Goal: Task Accomplishment & Management: Manage account settings

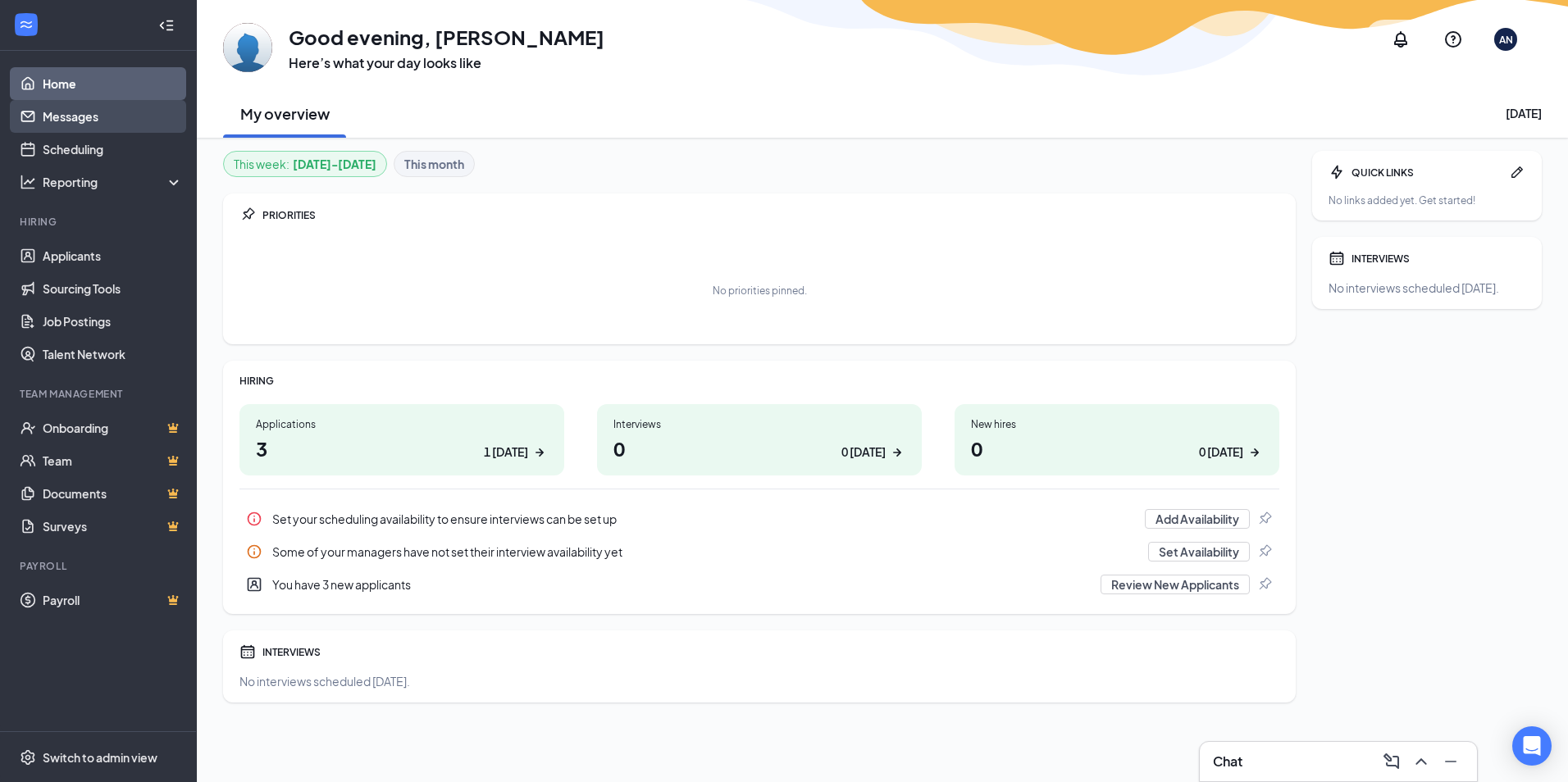
click at [82, 118] on link "Messages" at bounding box center [112, 116] width 140 height 33
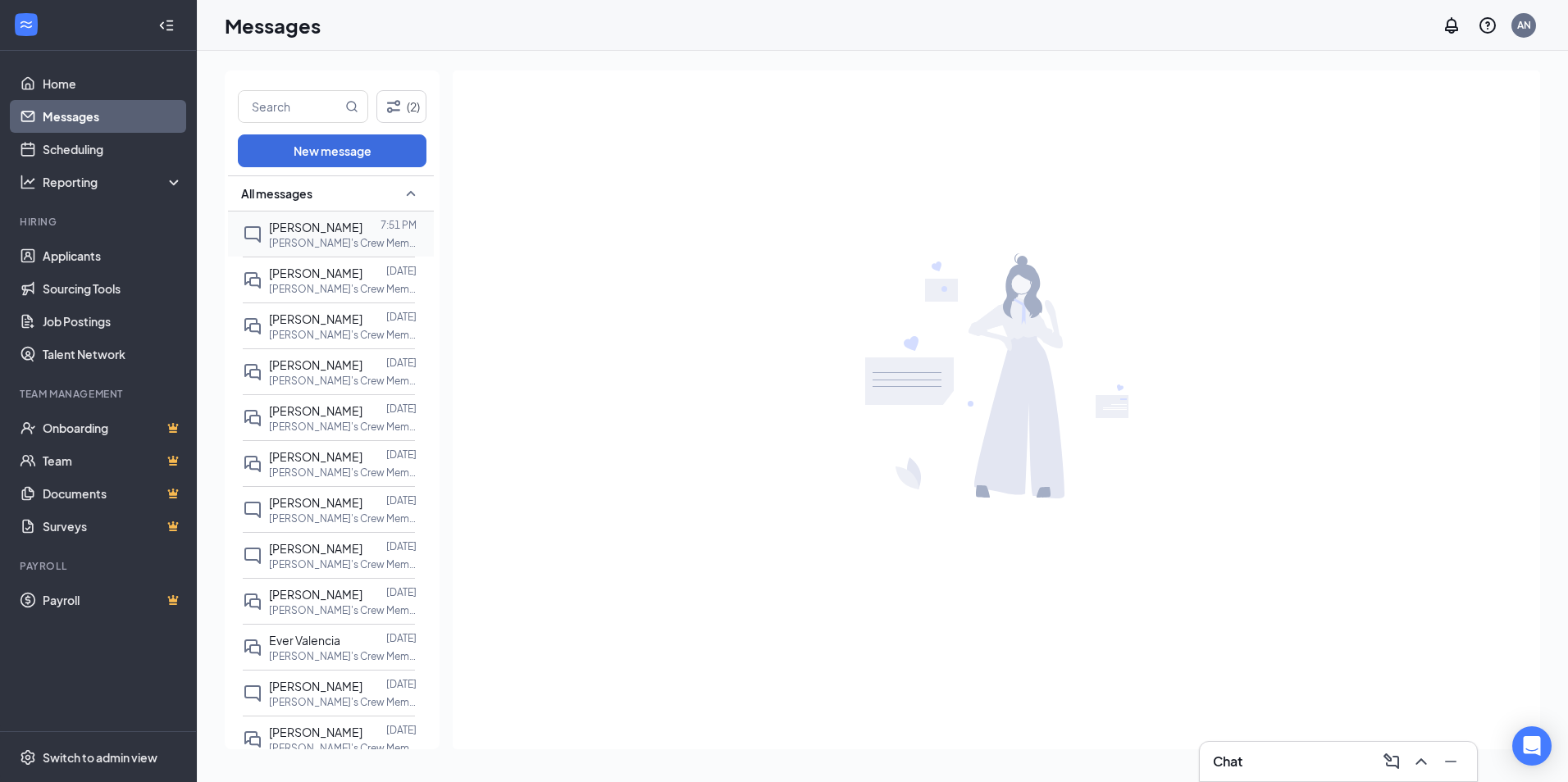
click at [305, 223] on span "[PERSON_NAME]" at bounding box center [315, 227] width 93 height 14
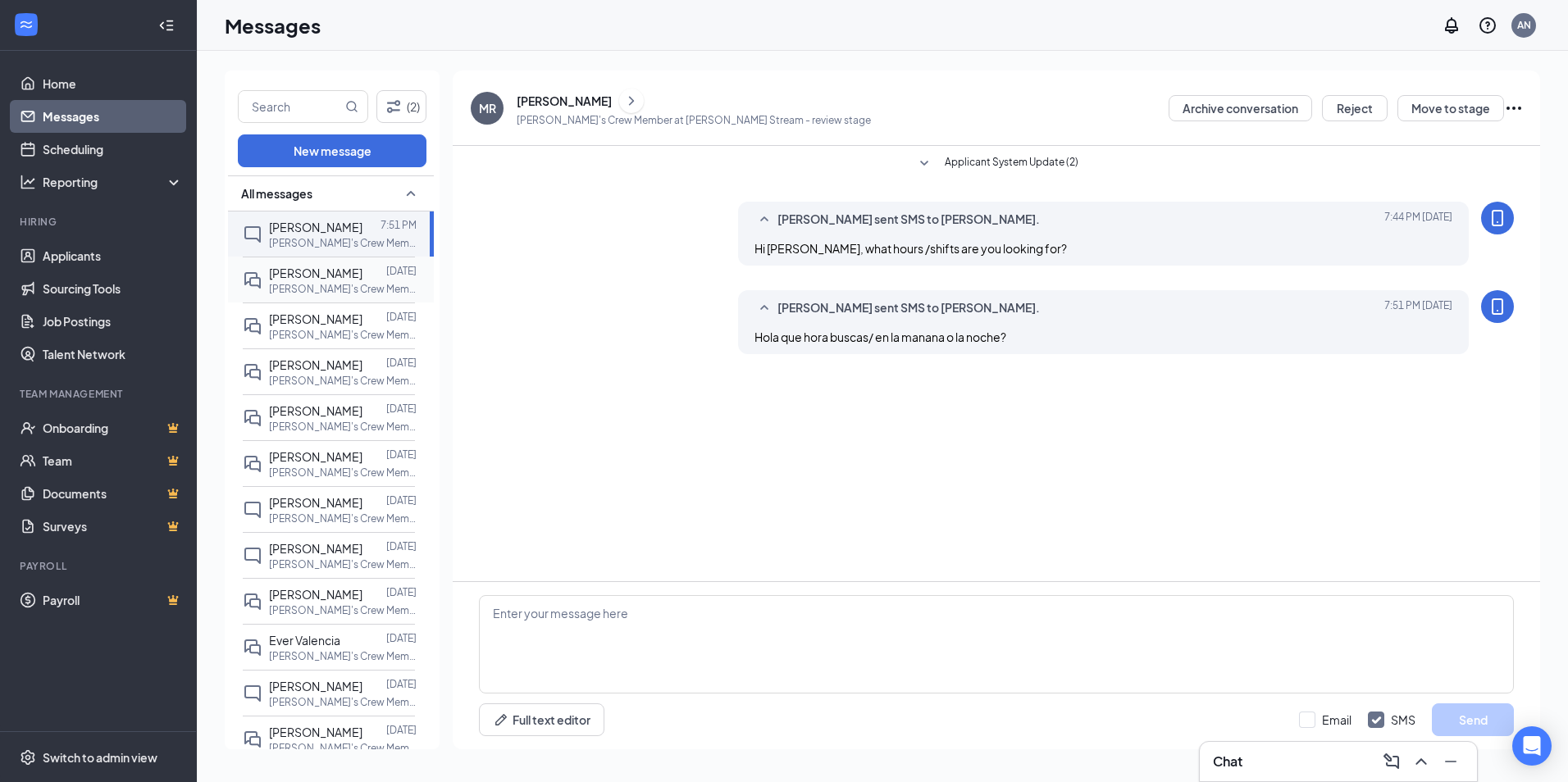
click at [310, 268] on span "[PERSON_NAME]" at bounding box center [315, 273] width 93 height 14
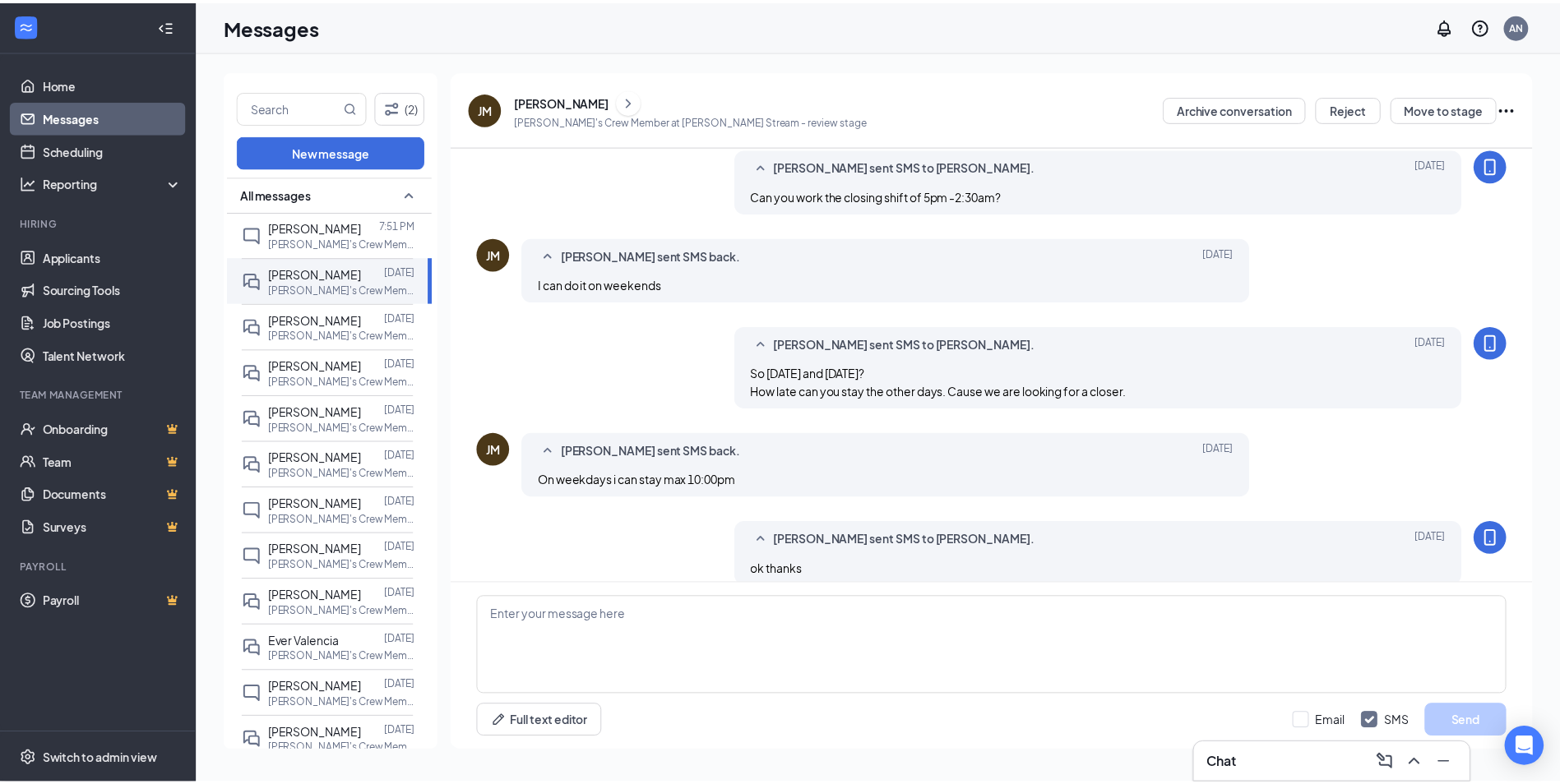
scroll to position [250, 0]
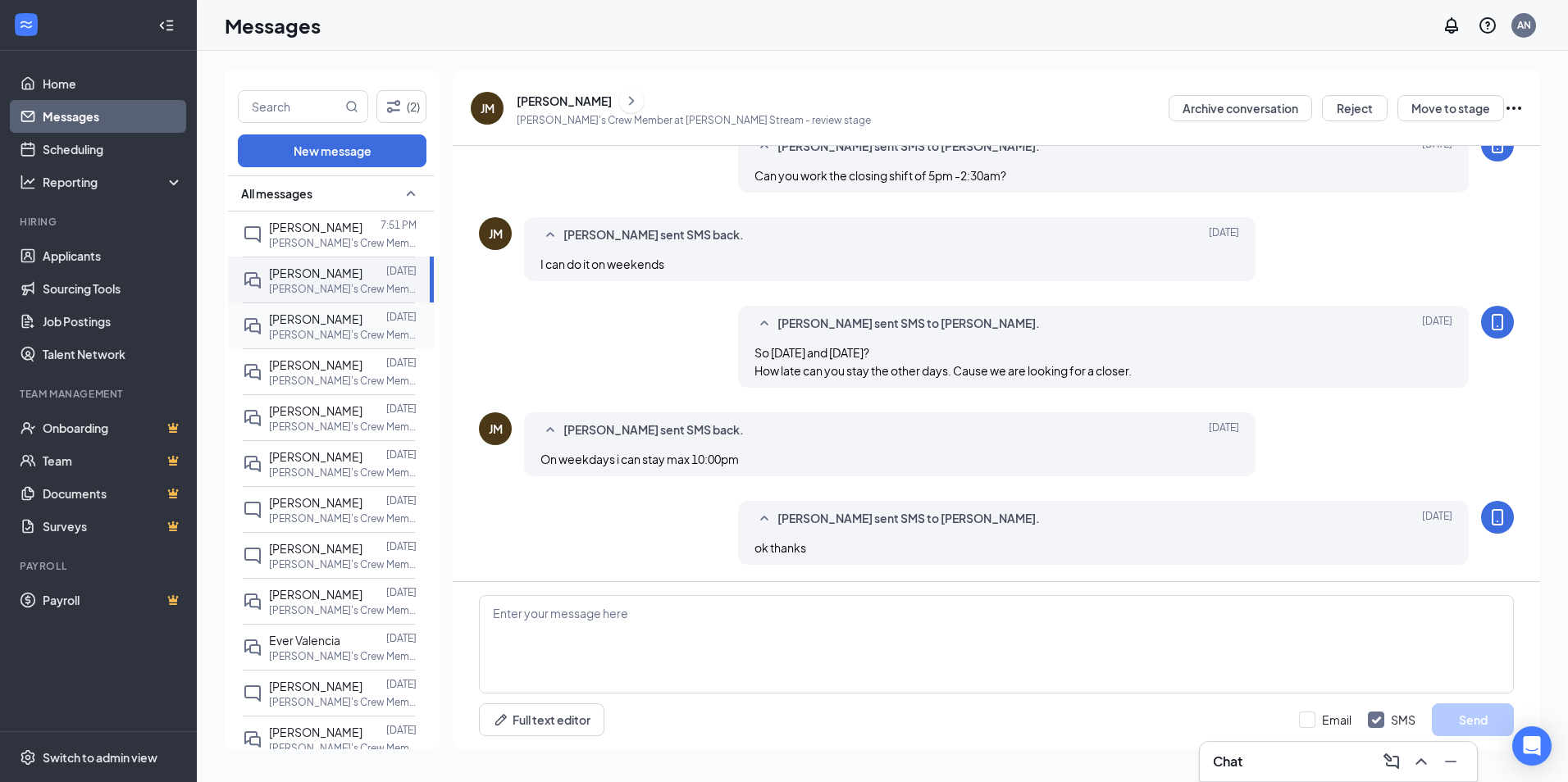
click at [309, 316] on span "[PERSON_NAME]" at bounding box center [315, 318] width 93 height 14
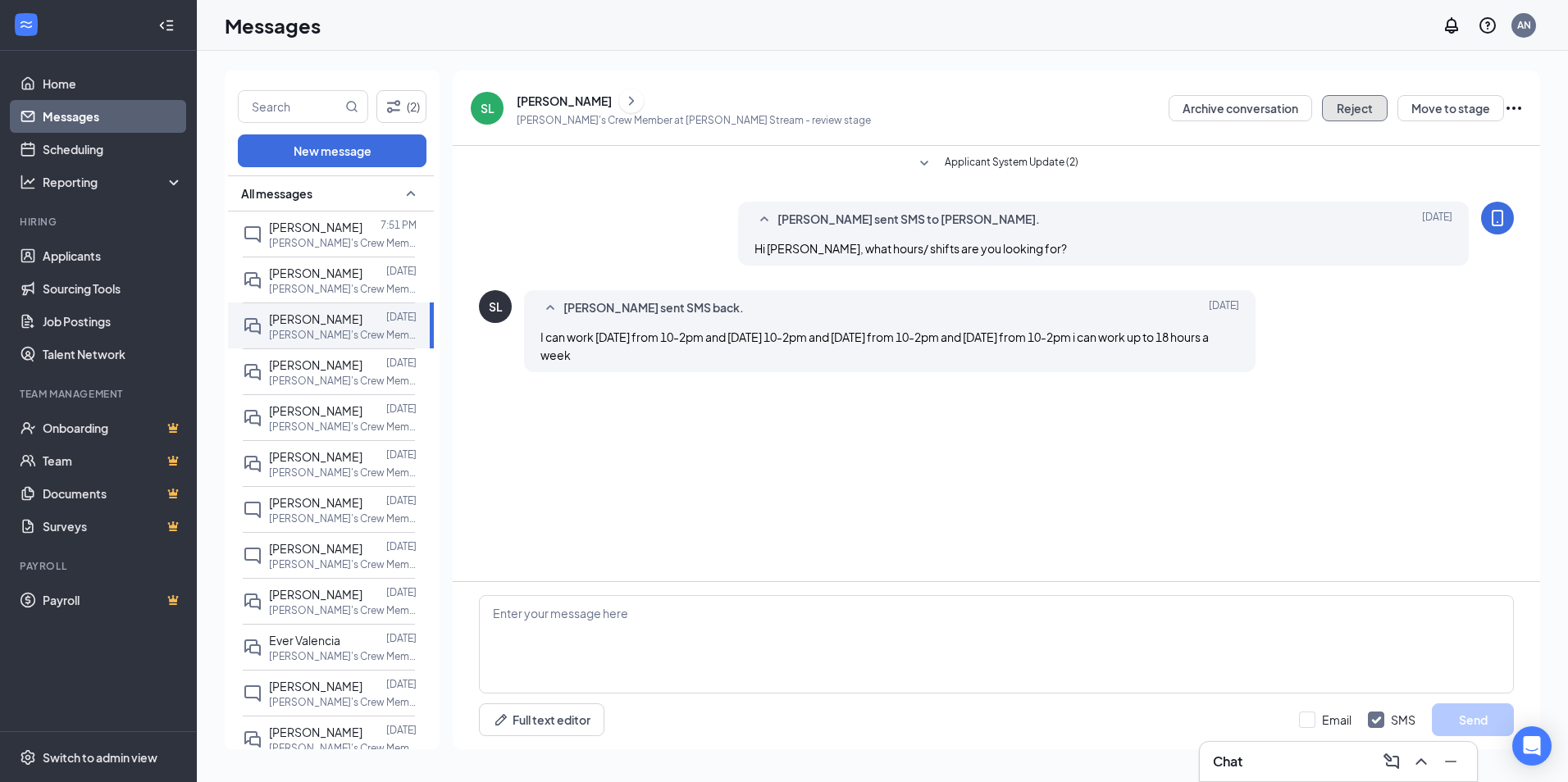
click at [1366, 107] on button "Reject" at bounding box center [1355, 108] width 65 height 26
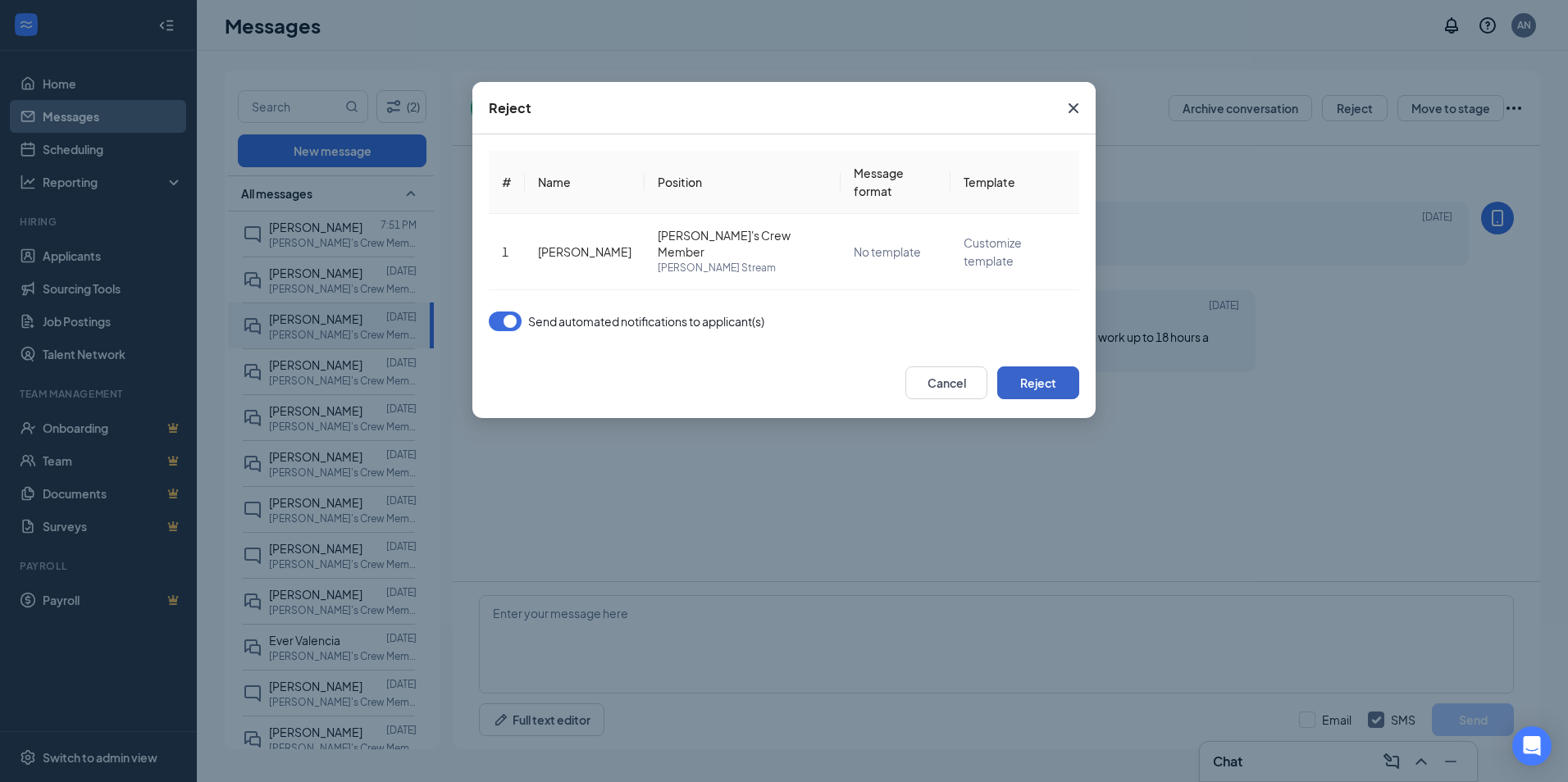
click at [1032, 382] on button "Reject" at bounding box center [1038, 382] width 82 height 33
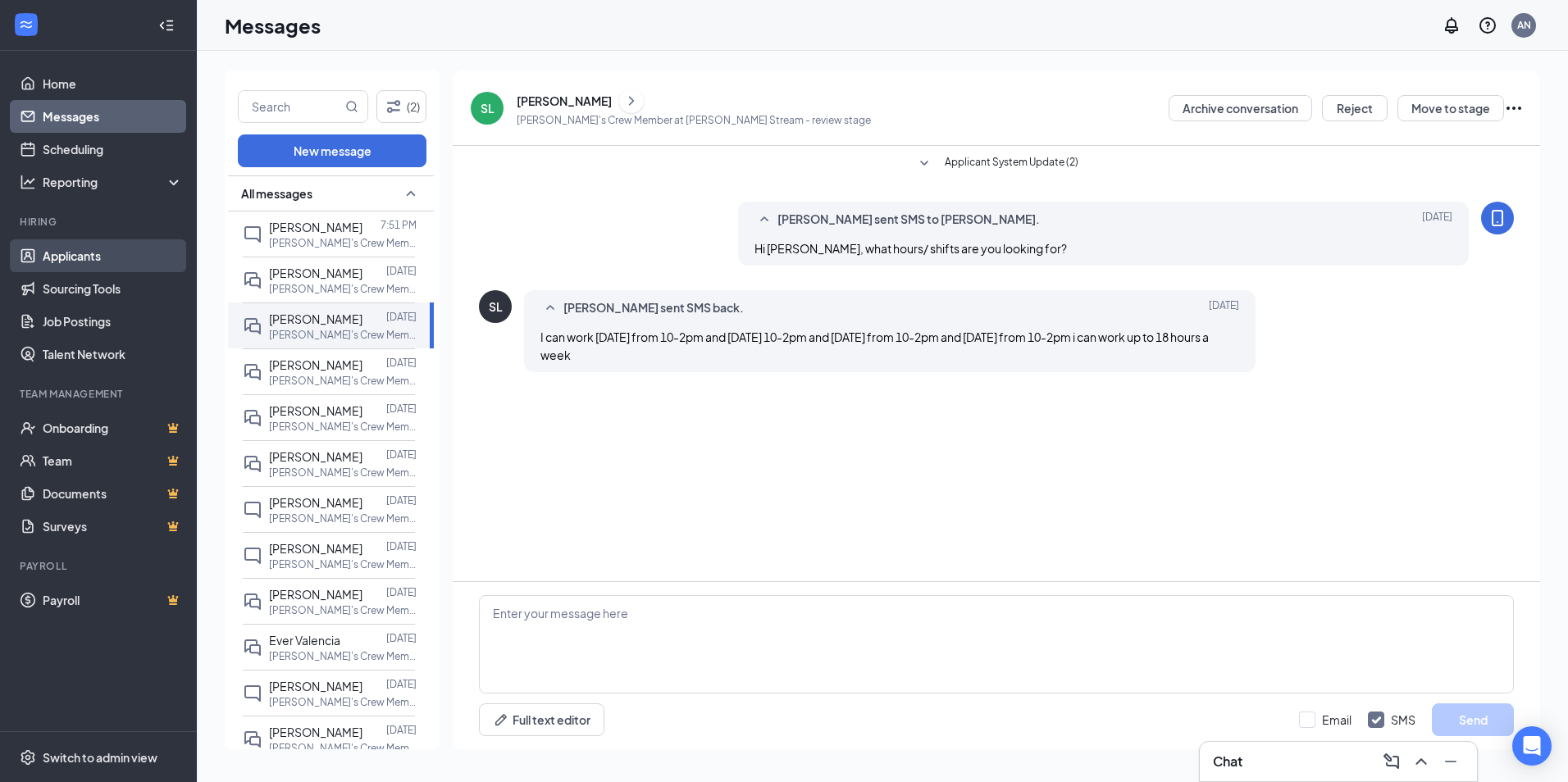
click at [86, 254] on link "Applicants" at bounding box center [112, 256] width 140 height 33
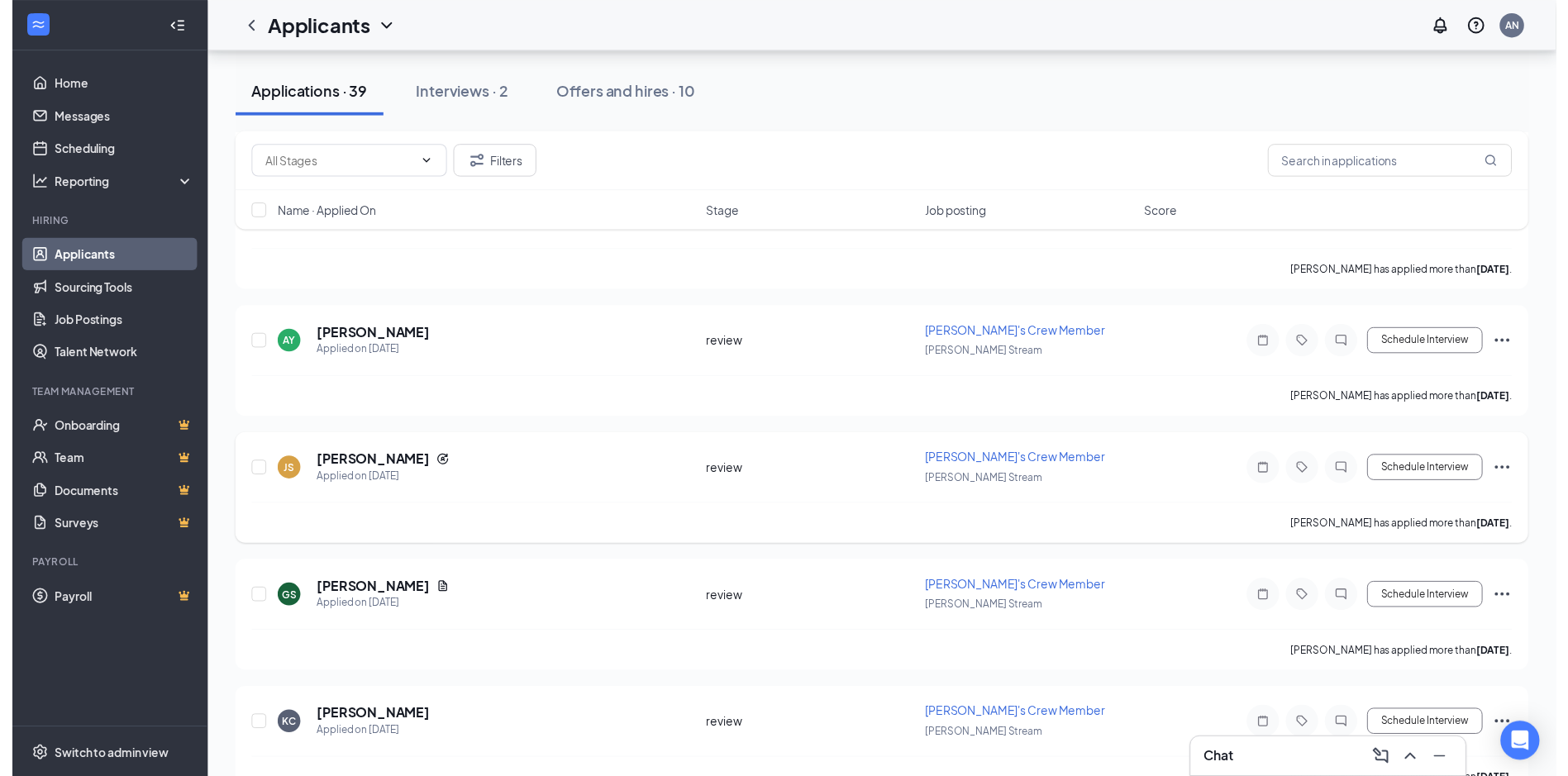
scroll to position [1158, 0]
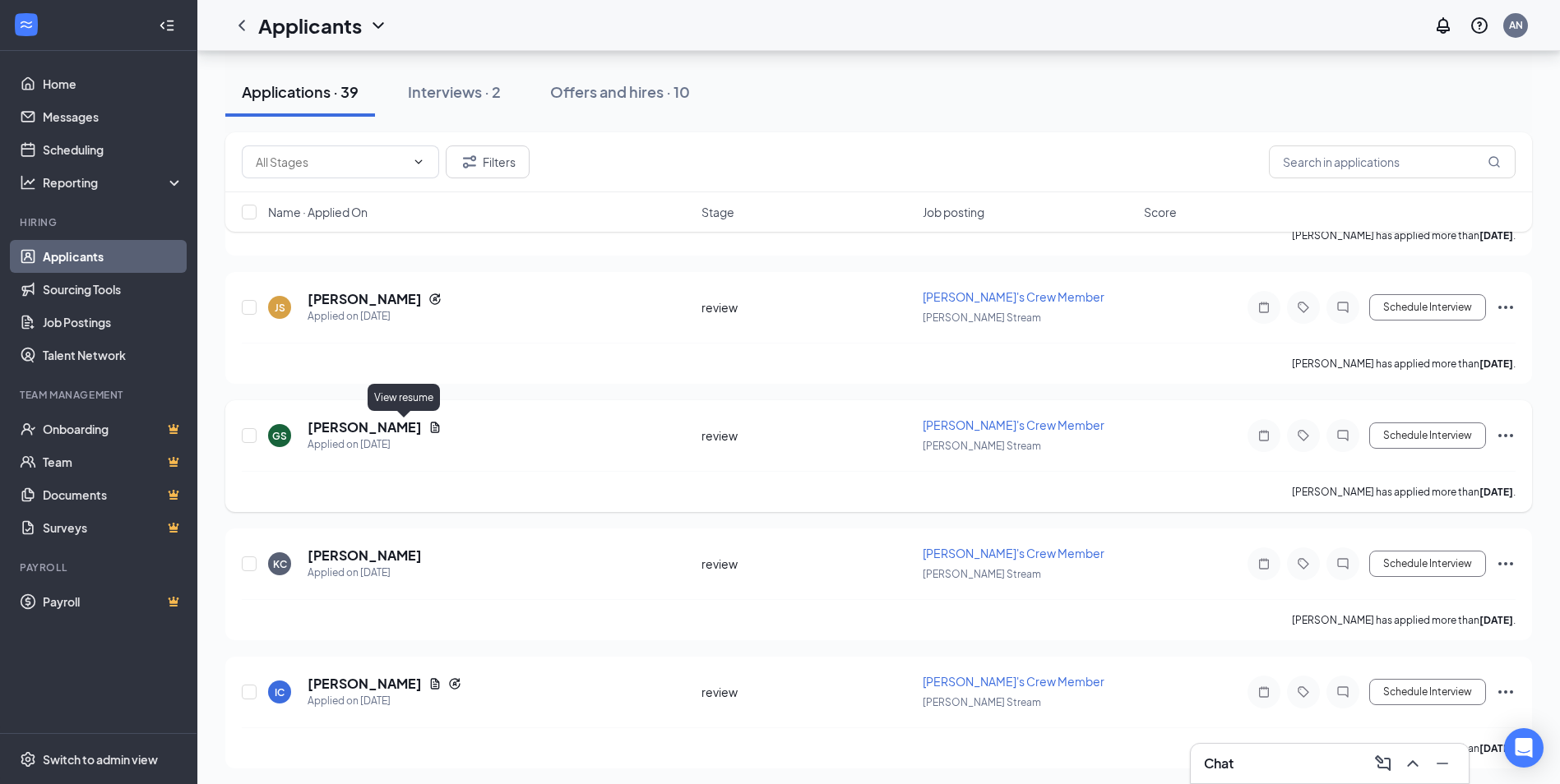
click at [431, 428] on icon "Document" at bounding box center [435, 427] width 9 height 11
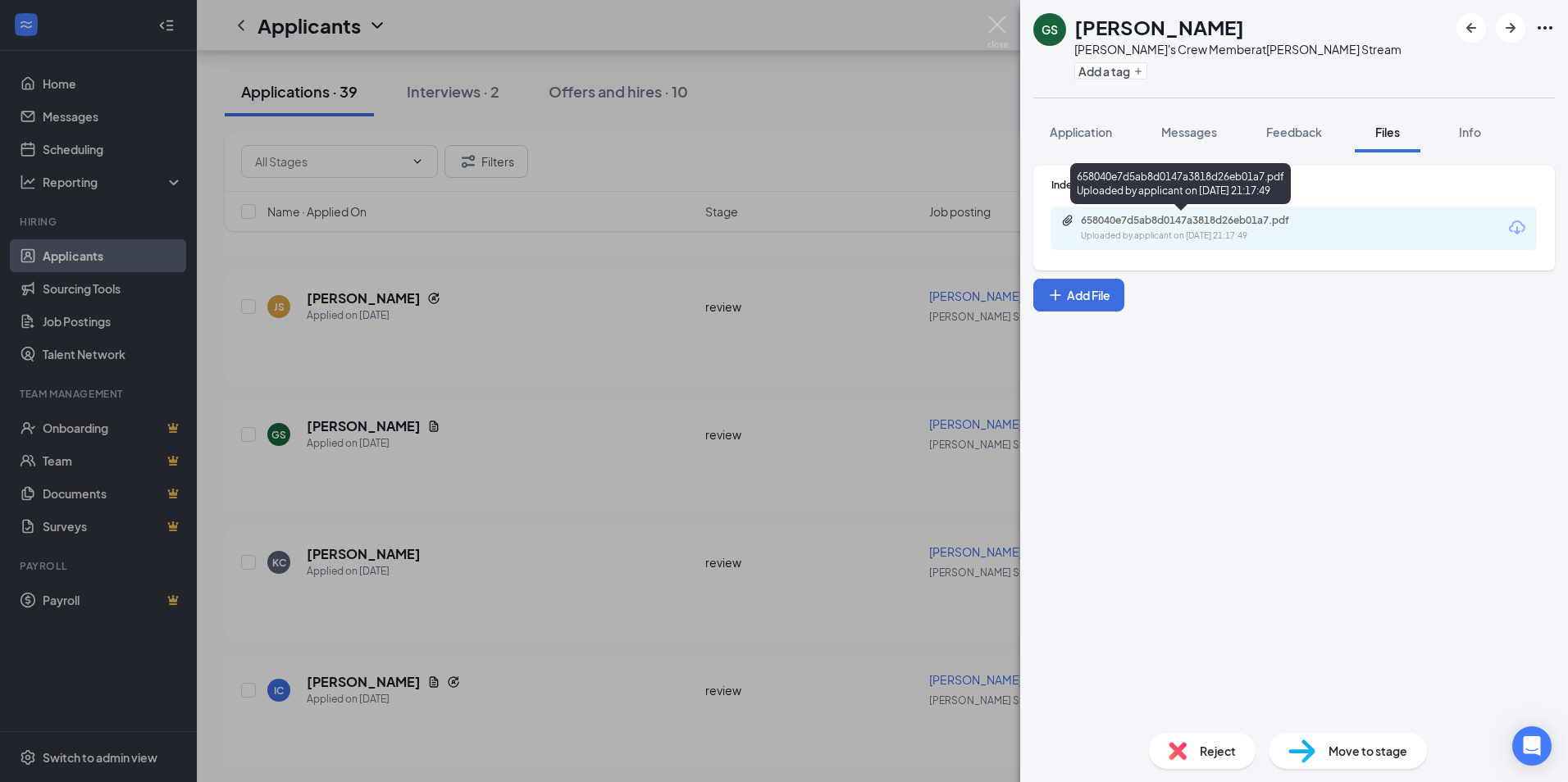
click at [1175, 221] on div "658040e7d5ab8d0147a3818d26eb01a7.pdf" at bounding box center [1195, 221] width 230 height 13
click at [1207, 134] on span "Messages" at bounding box center [1188, 132] width 56 height 14
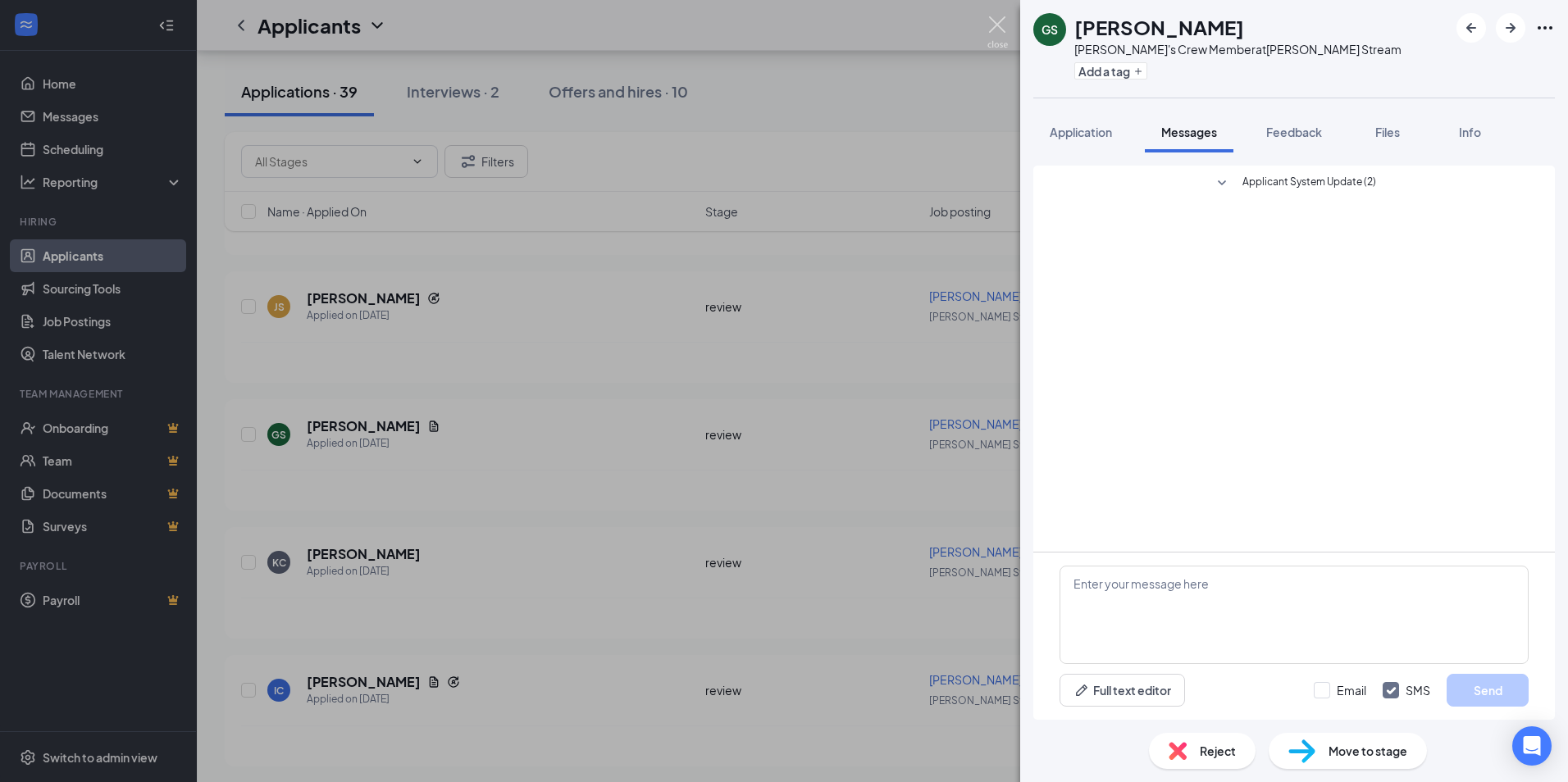
click at [1004, 27] on img at bounding box center [997, 32] width 20 height 32
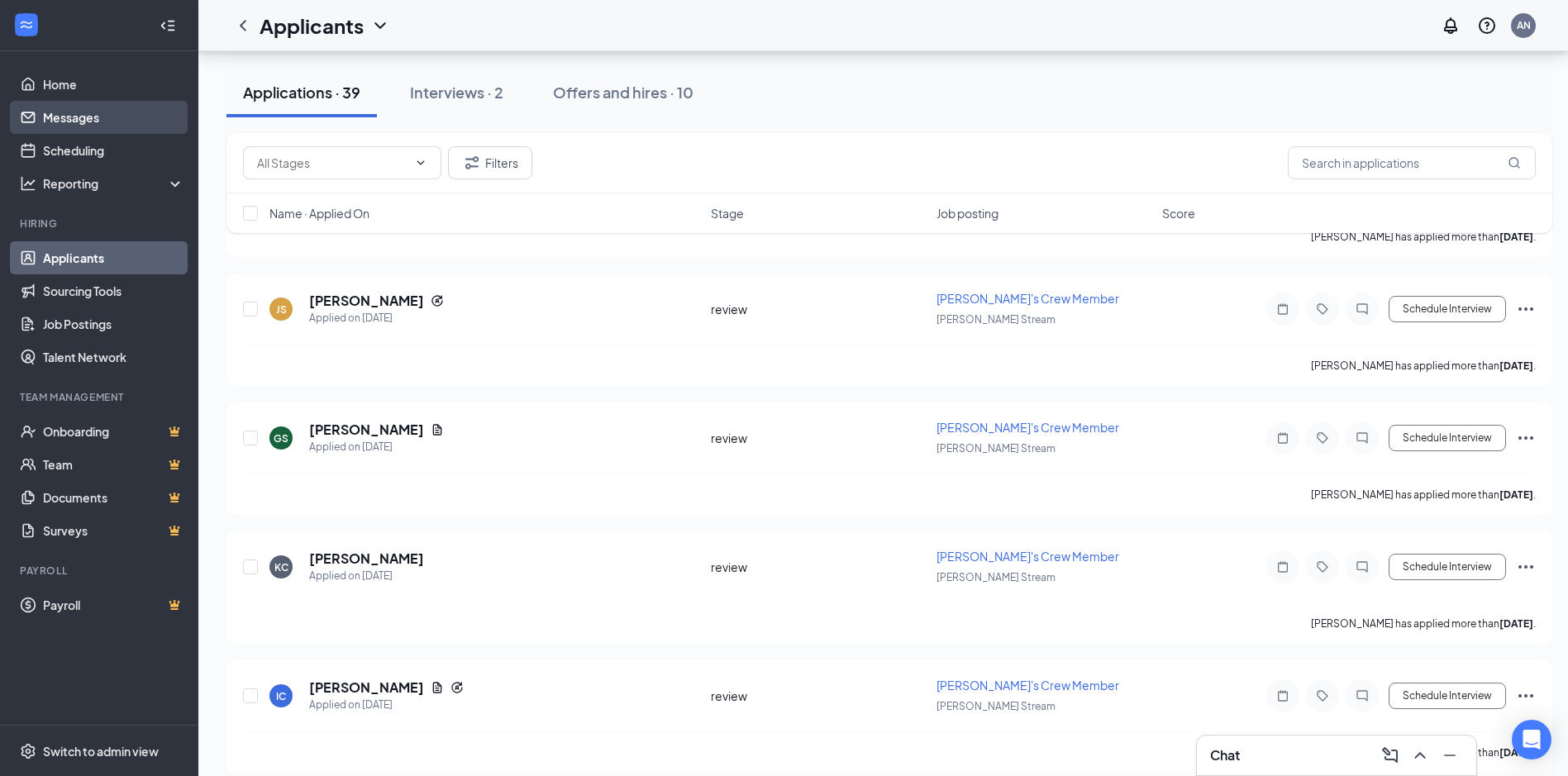
click at [88, 113] on link "Messages" at bounding box center [113, 117] width 141 height 33
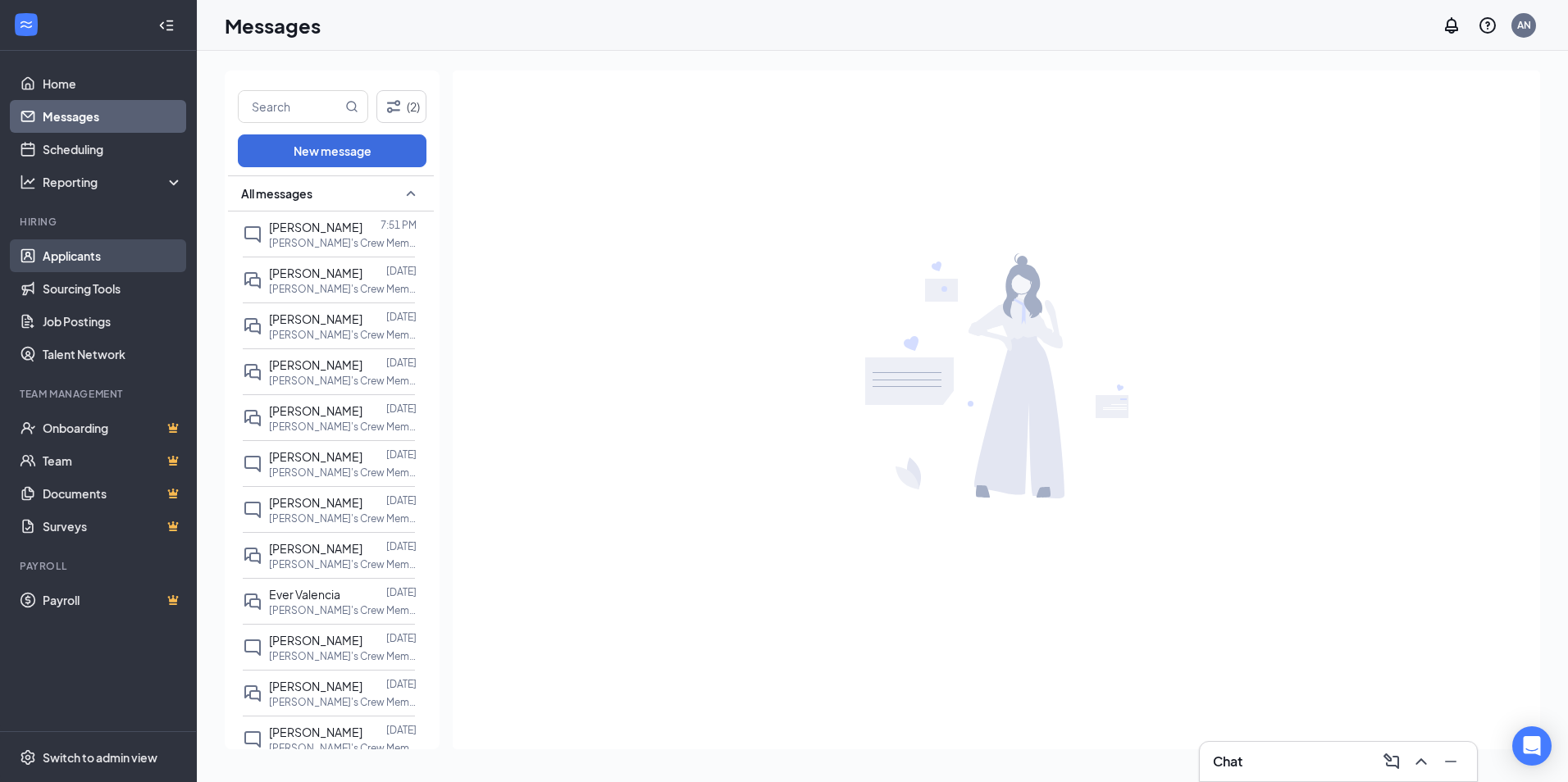
click at [86, 249] on link "Applicants" at bounding box center [112, 256] width 140 height 33
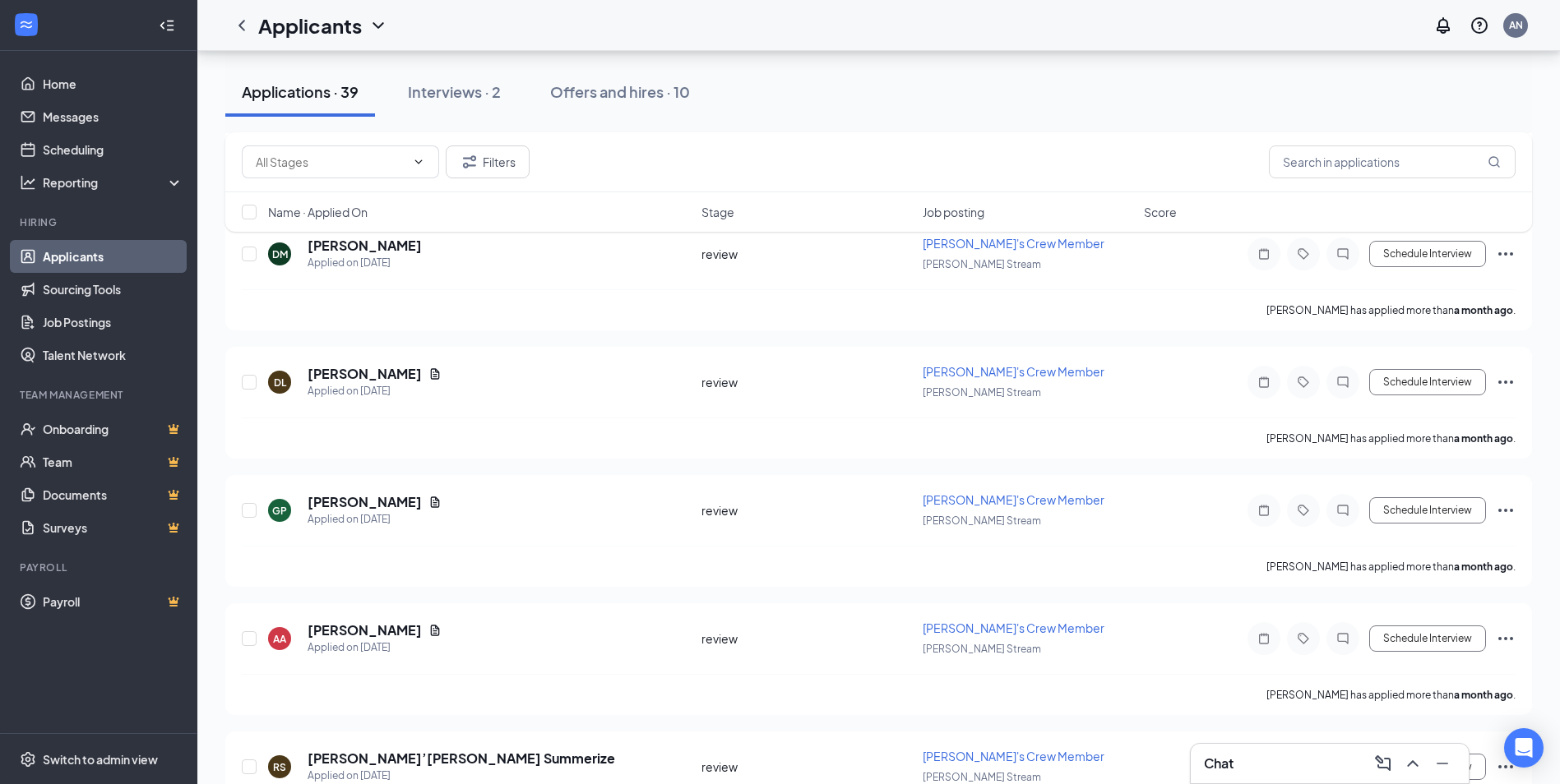
scroll to position [3698, 0]
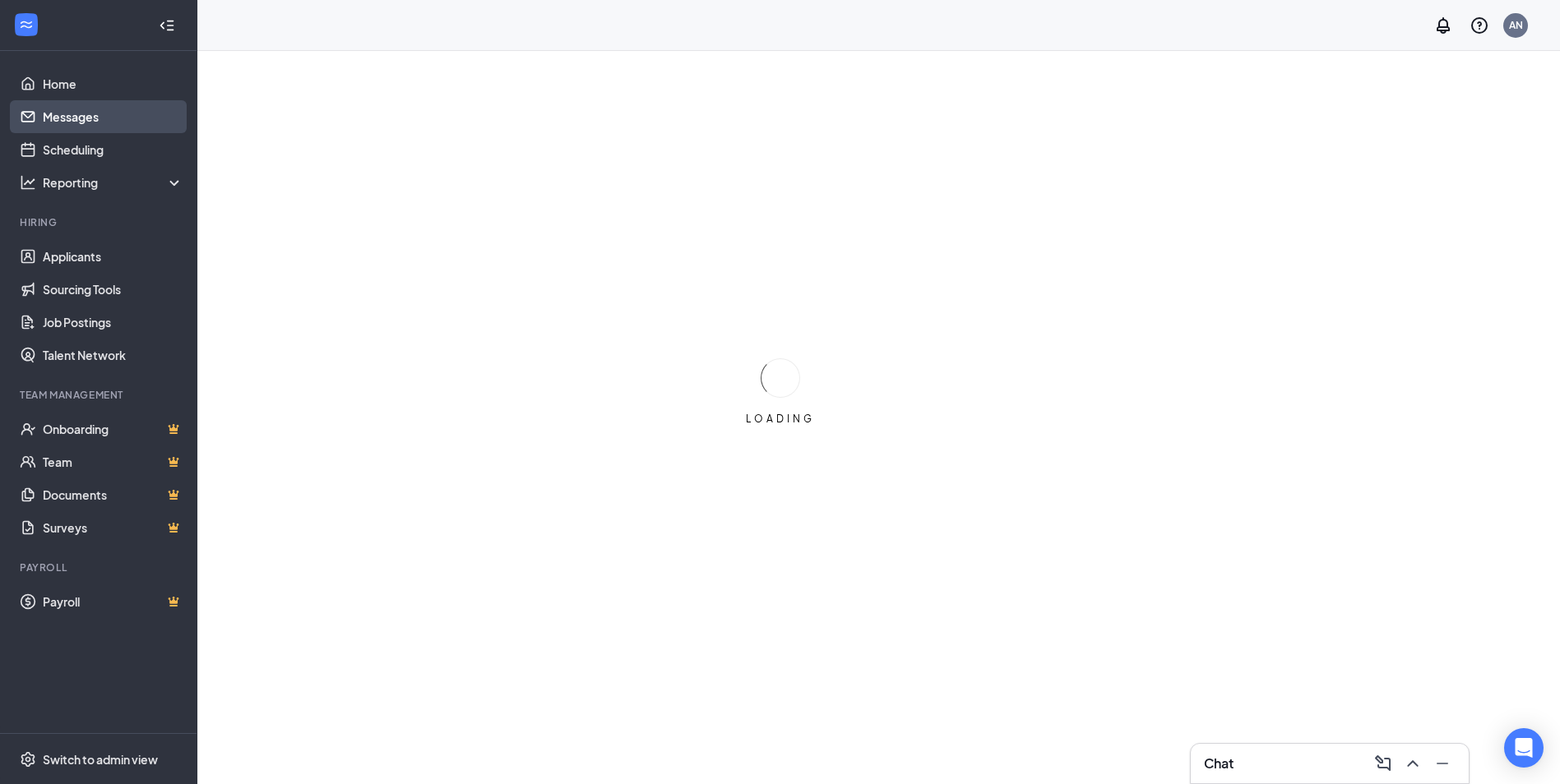
click at [87, 123] on link "Messages" at bounding box center [113, 117] width 141 height 33
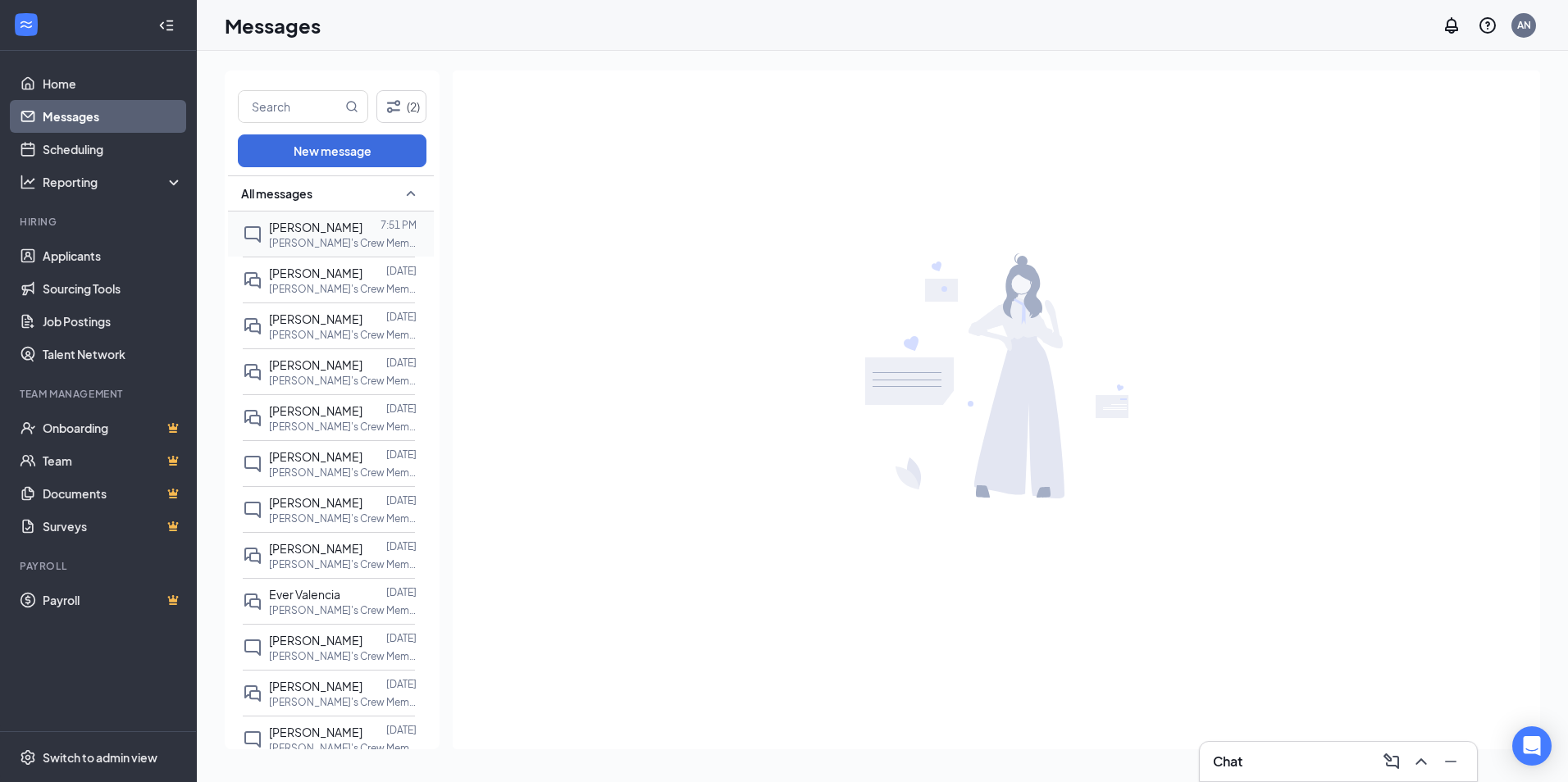
click at [307, 222] on span "[PERSON_NAME]" at bounding box center [315, 227] width 93 height 14
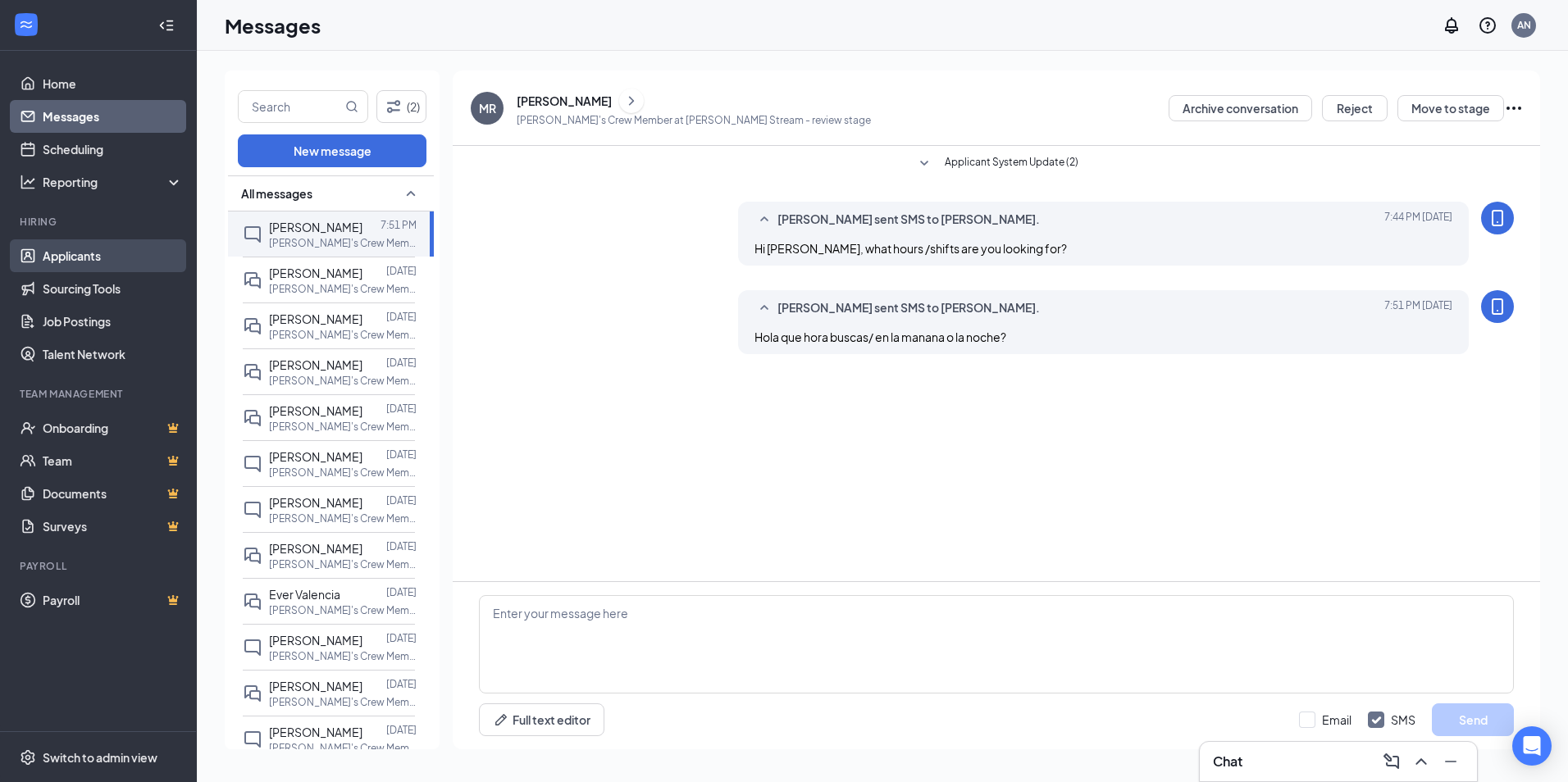
click at [65, 260] on link "Applicants" at bounding box center [112, 256] width 140 height 33
